Goal: Find specific page/section: Find specific page/section

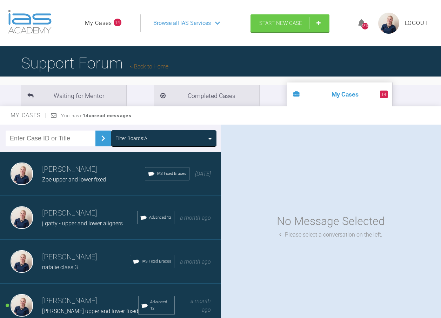
click at [137, 141] on div "Filter Boards: All" at bounding box center [132, 138] width 34 height 8
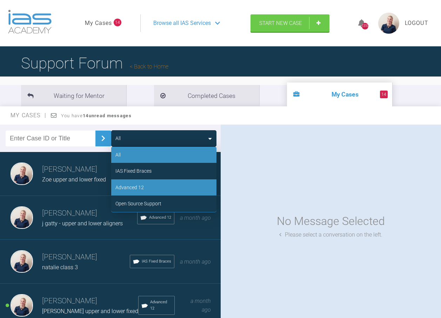
click at [136, 182] on div "Advanced 12" at bounding box center [163, 187] width 105 height 16
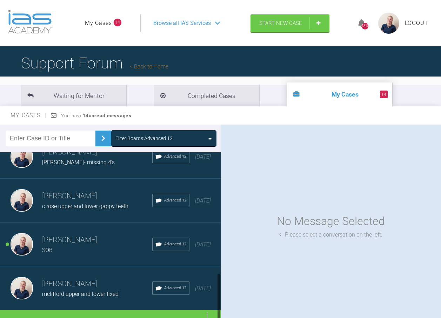
scroll to position [422, 0]
click at [114, 310] on div "Load more" at bounding box center [113, 321] width 226 height 22
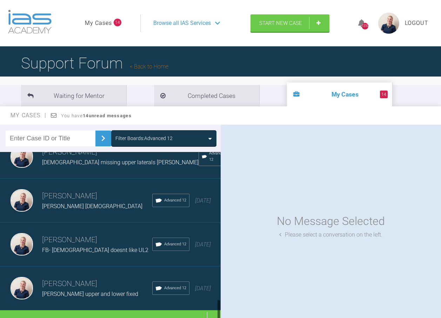
scroll to position [1168, 0]
click at [109, 310] on div "Load more" at bounding box center [113, 321] width 226 height 22
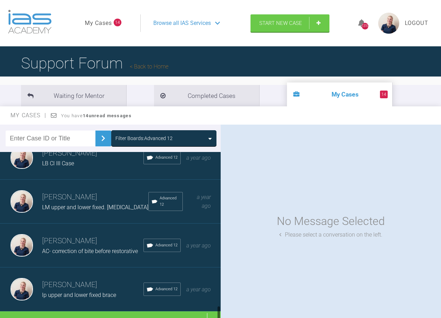
scroll to position [1650, 0]
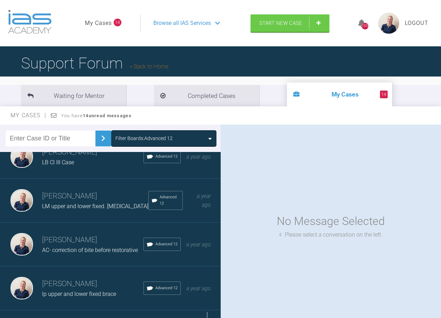
click at [117, 310] on div "Load more" at bounding box center [113, 321] width 226 height 22
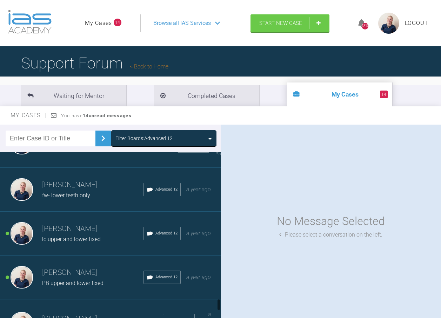
scroll to position [2070, 0]
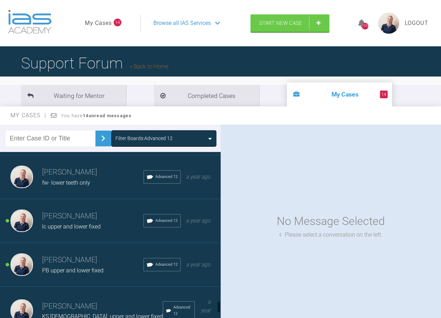
click at [91, 254] on h3 "[PERSON_NAME]" at bounding box center [92, 260] width 101 height 12
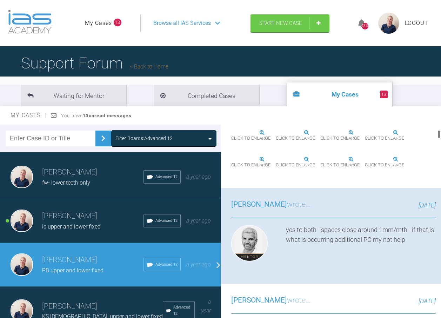
scroll to position [280, 0]
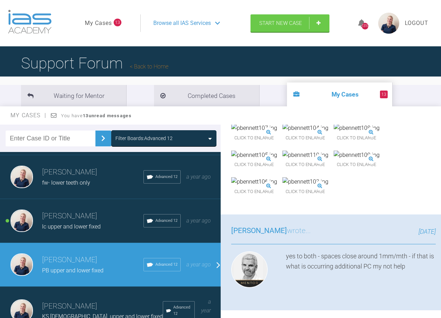
click at [277, 160] on img at bounding box center [254, 154] width 46 height 9
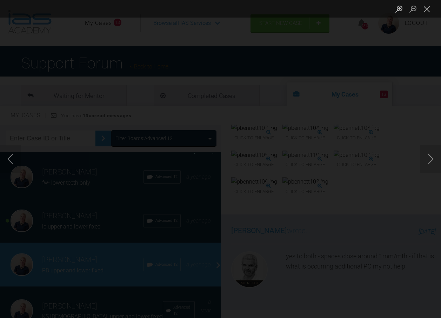
click at [221, 162] on img "Lightbox" at bounding box center [220, 159] width 16 height 12
click at [306, 167] on img "Lightbox" at bounding box center [219, 156] width 885 height 638
click at [429, 8] on button "Close lightbox" at bounding box center [427, 9] width 14 height 12
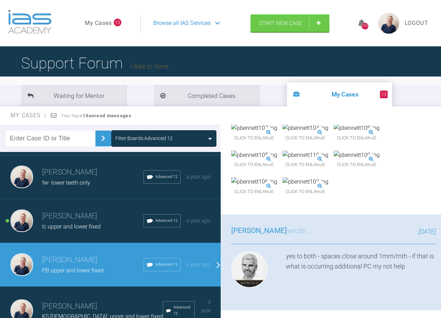
click at [327, 133] on img at bounding box center [305, 127] width 46 height 9
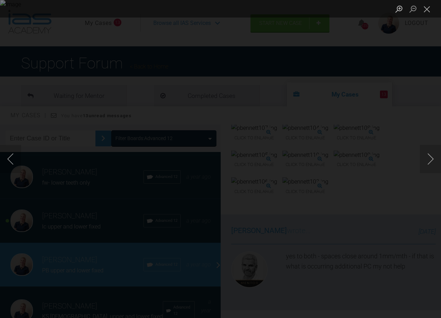
click at [235, 170] on img "Lightbox" at bounding box center [220, 159] width 441 height 318
click at [334, 115] on img "Lightbox" at bounding box center [205, 148] width 885 height 638
click at [337, 113] on img "Lightbox" at bounding box center [215, 148] width 885 height 638
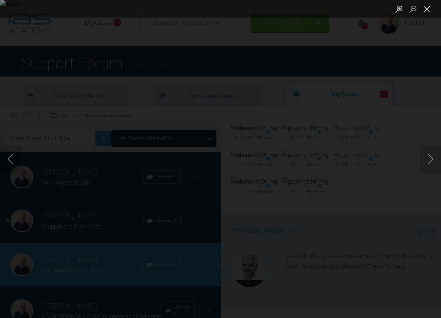
click at [426, 11] on button "Close lightbox" at bounding box center [427, 9] width 14 height 12
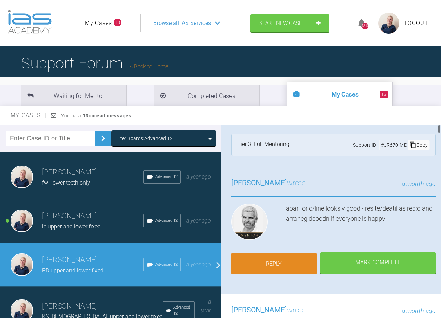
scroll to position [0, 0]
